Goal: Information Seeking & Learning: Learn about a topic

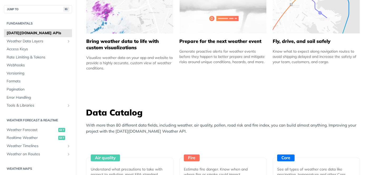
scroll to position [370, 0]
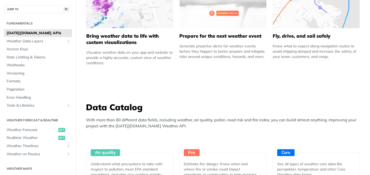
click at [150, 128] on p "With more than 80 different data fields, including weather, air quality, pollen…" at bounding box center [224, 123] width 277 height 12
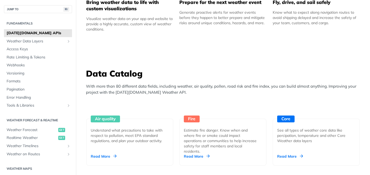
scroll to position [404, 0]
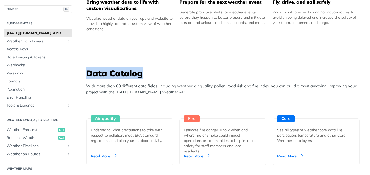
drag, startPoint x: 147, startPoint y: 77, endPoint x: 122, endPoint y: 63, distance: 28.9
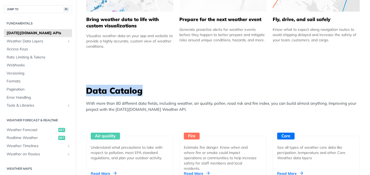
scroll to position [385, 0]
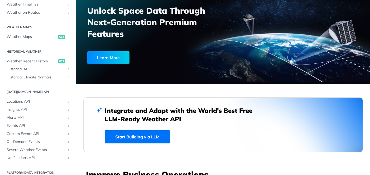
scroll to position [0, 0]
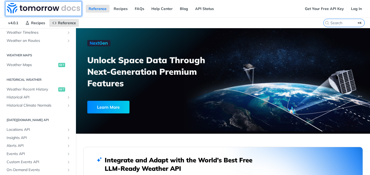
click at [62, 6] on img at bounding box center [43, 8] width 73 height 11
